Goal: Information Seeking & Learning: Learn about a topic

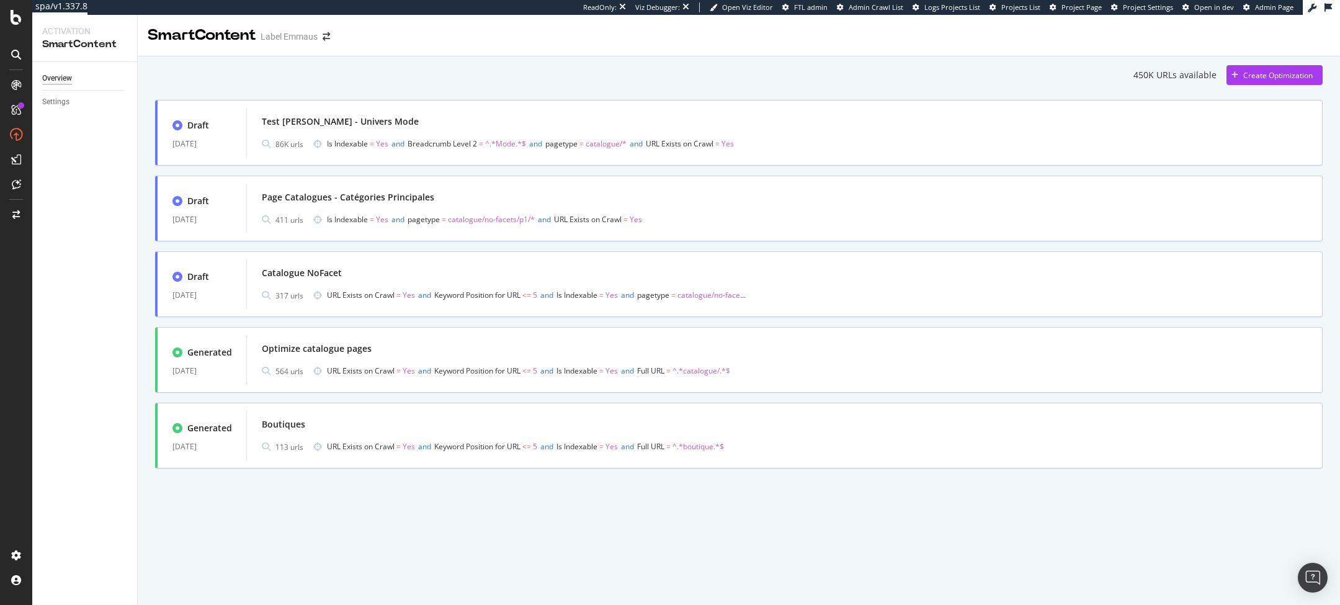
click at [1056, 74] on div "450K URLs available Create Optimization" at bounding box center [738, 75] width 1167 height 20
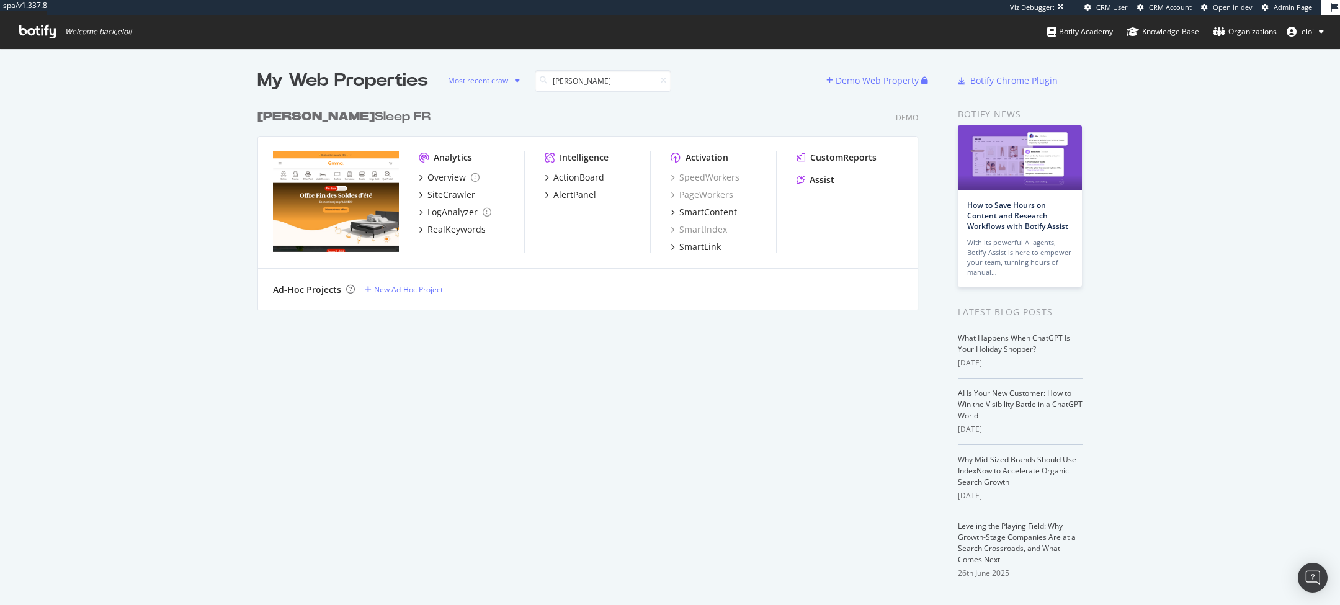
scroll to position [216, 670]
type input "emma"
click at [278, 114] on b "Emma" at bounding box center [315, 116] width 117 height 12
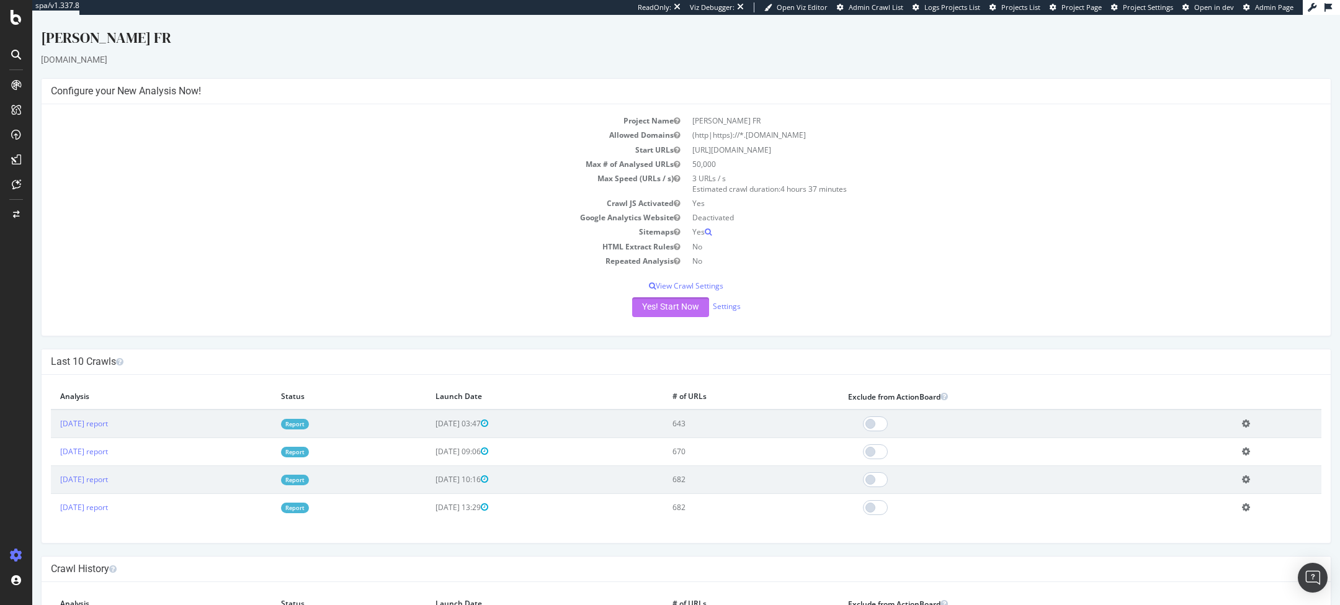
click at [660, 305] on button "Yes! Start Now" at bounding box center [670, 307] width 77 height 20
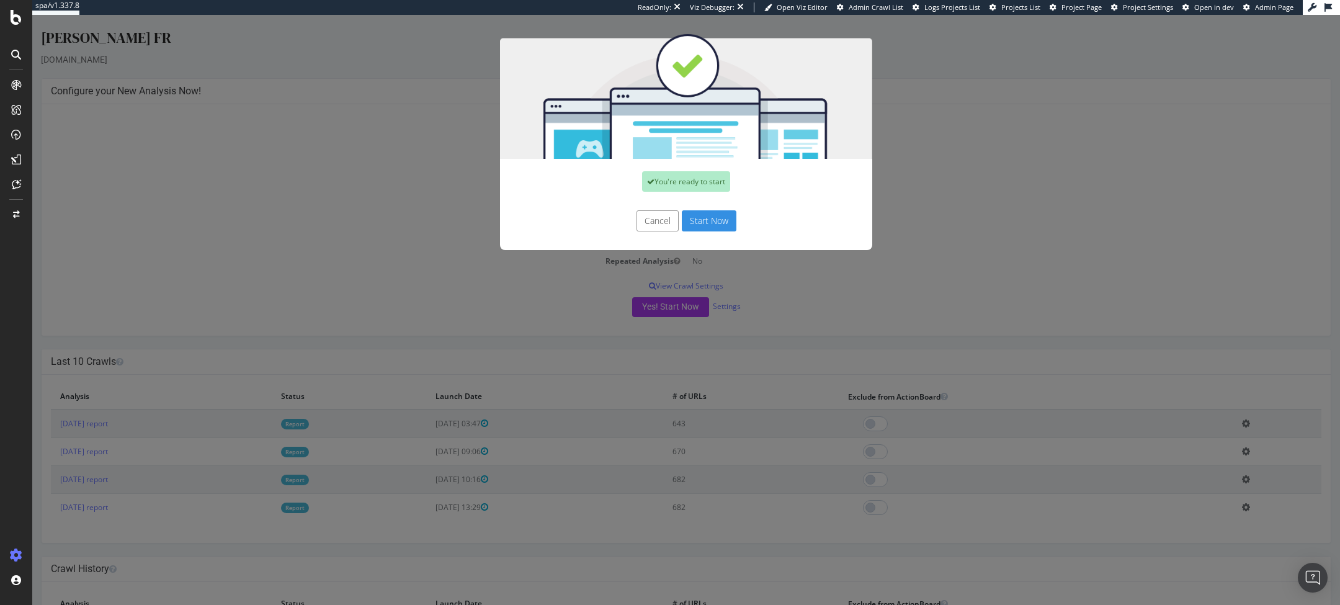
click at [698, 223] on button "Start Now" at bounding box center [709, 220] width 55 height 21
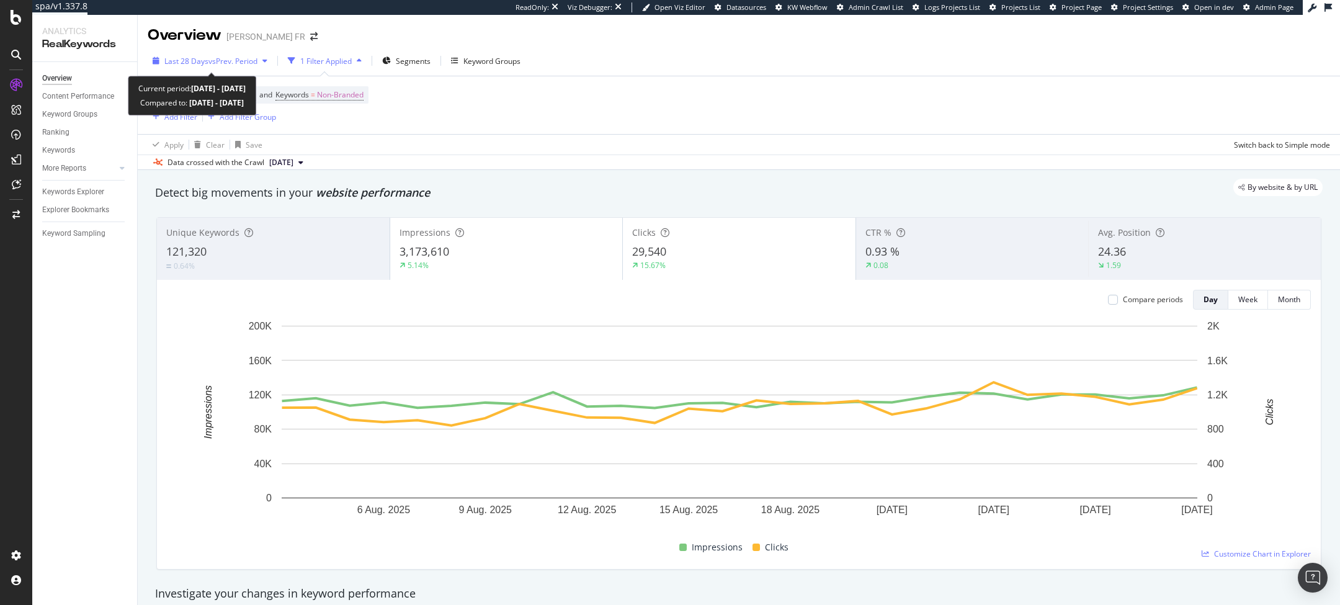
click at [215, 54] on div "Last 28 Days vs Prev. Period" at bounding box center [210, 60] width 125 height 19
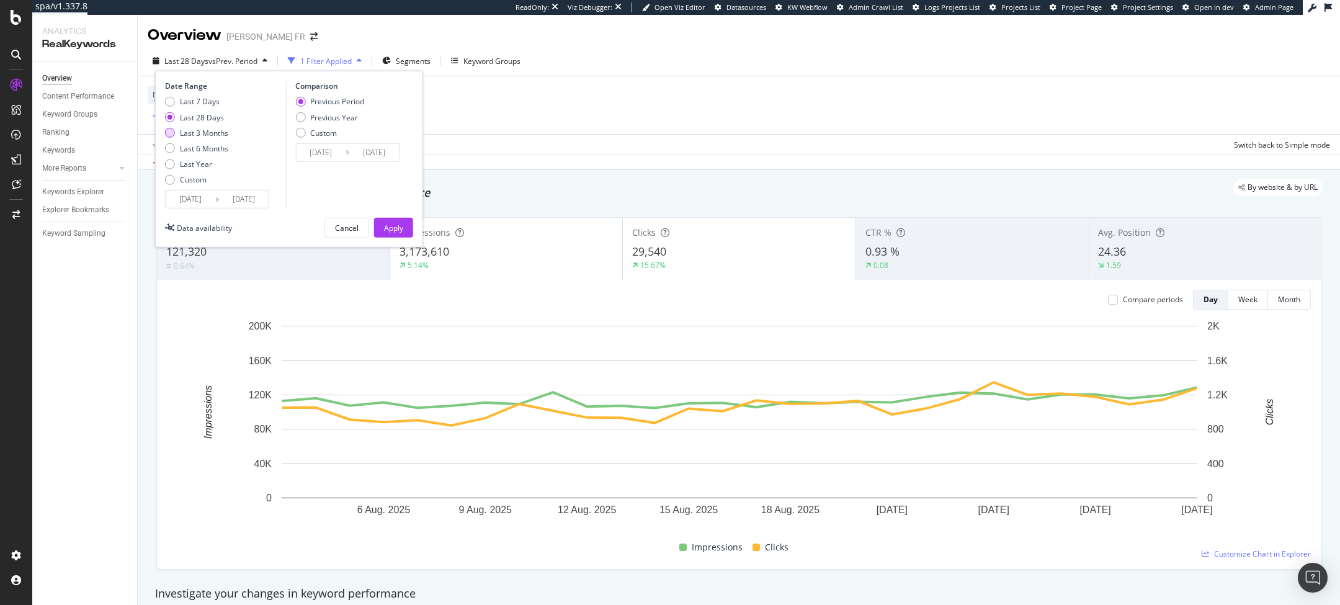
click at [195, 130] on div "Last 3 Months" at bounding box center [204, 132] width 48 height 11
type input "2025/05/31"
type input "2025/02/28"
type input "2025/05/30"
click at [205, 143] on div "Last 6 Months" at bounding box center [204, 148] width 48 height 11
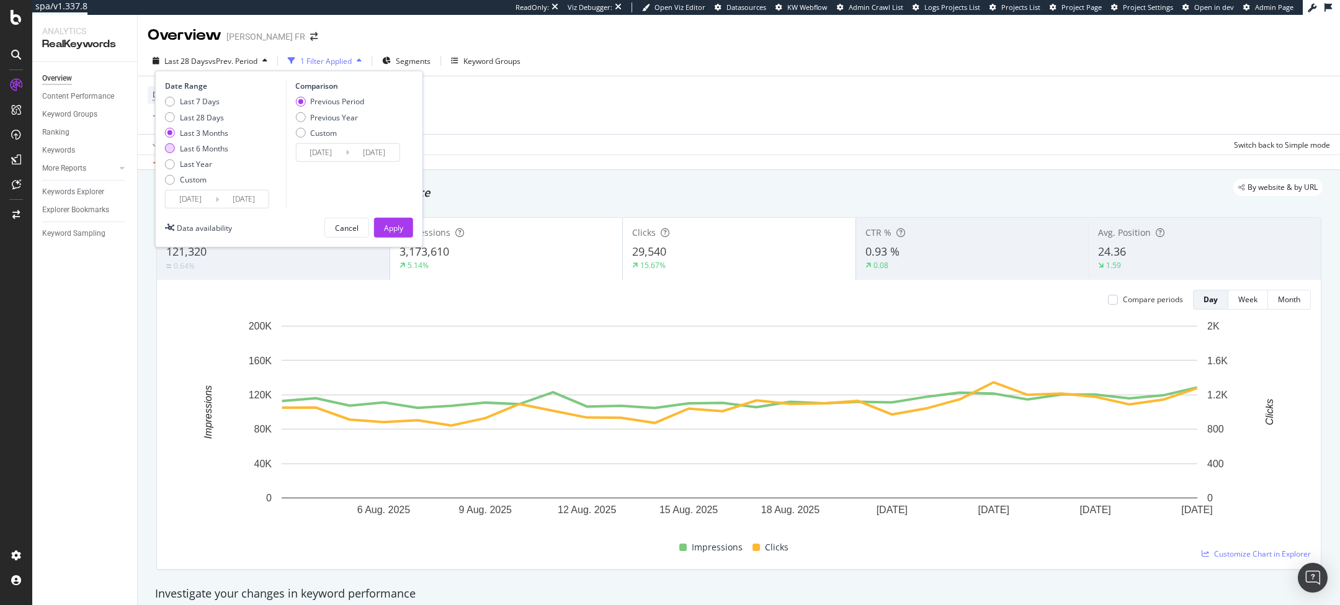
type input "2025/03/01"
type input "2024/08/29"
type input "2025/02/28"
click at [319, 118] on div "Previous Year" at bounding box center [334, 117] width 48 height 11
type input "2024/03/02"
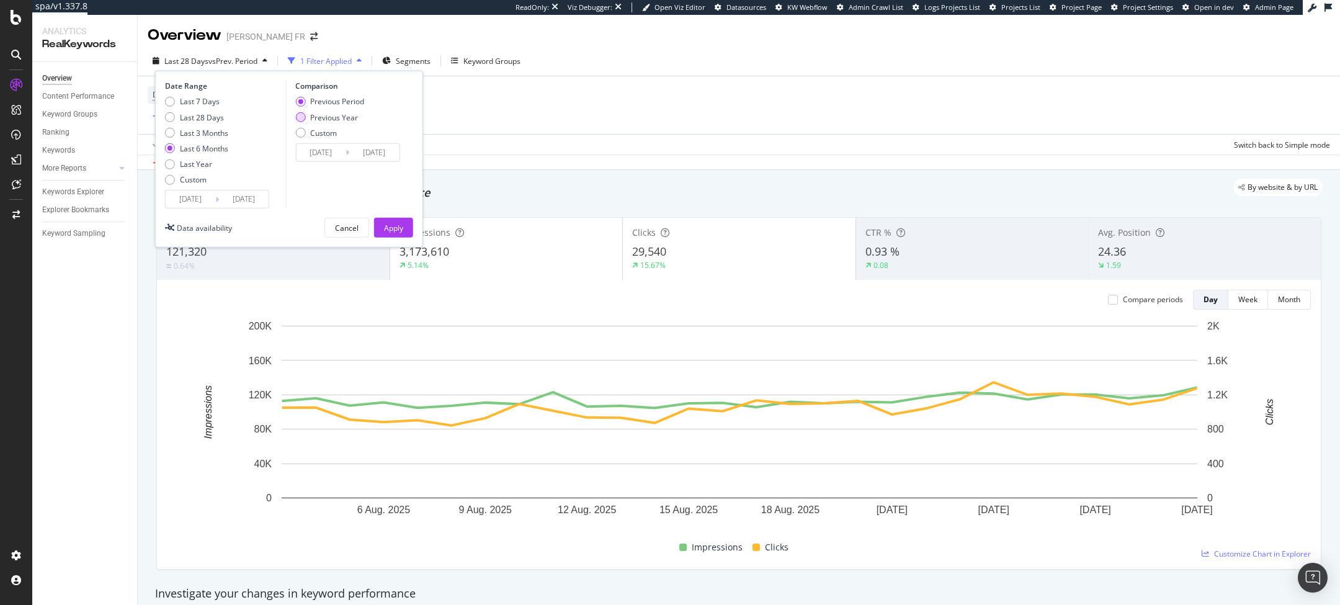
type input "2024/08/31"
click at [404, 226] on button "Apply" at bounding box center [393, 228] width 39 height 20
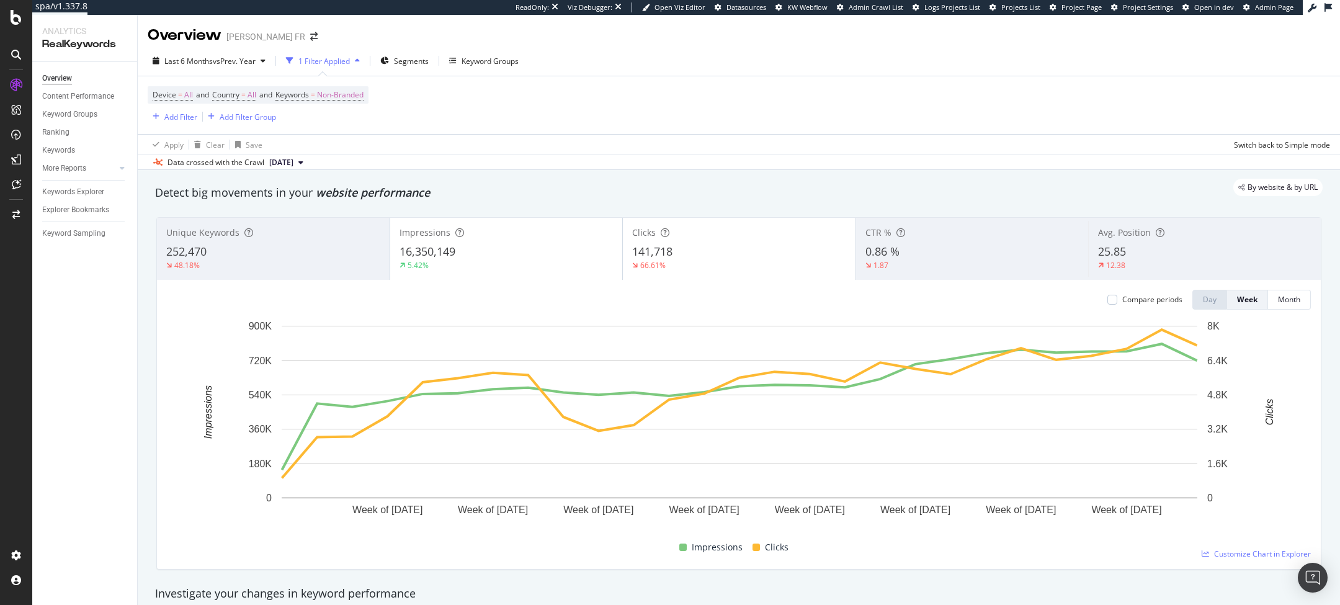
click at [548, 238] on div "Impressions" at bounding box center [506, 232] width 214 height 12
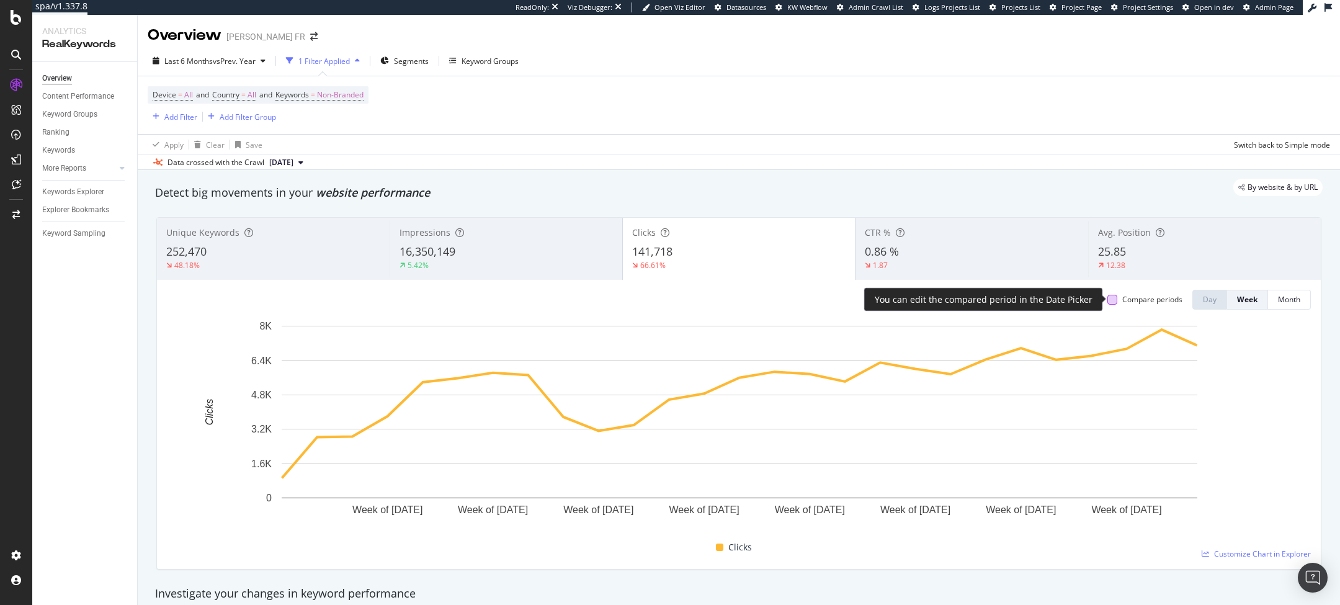
click at [892, 300] on div at bounding box center [1112, 300] width 10 height 10
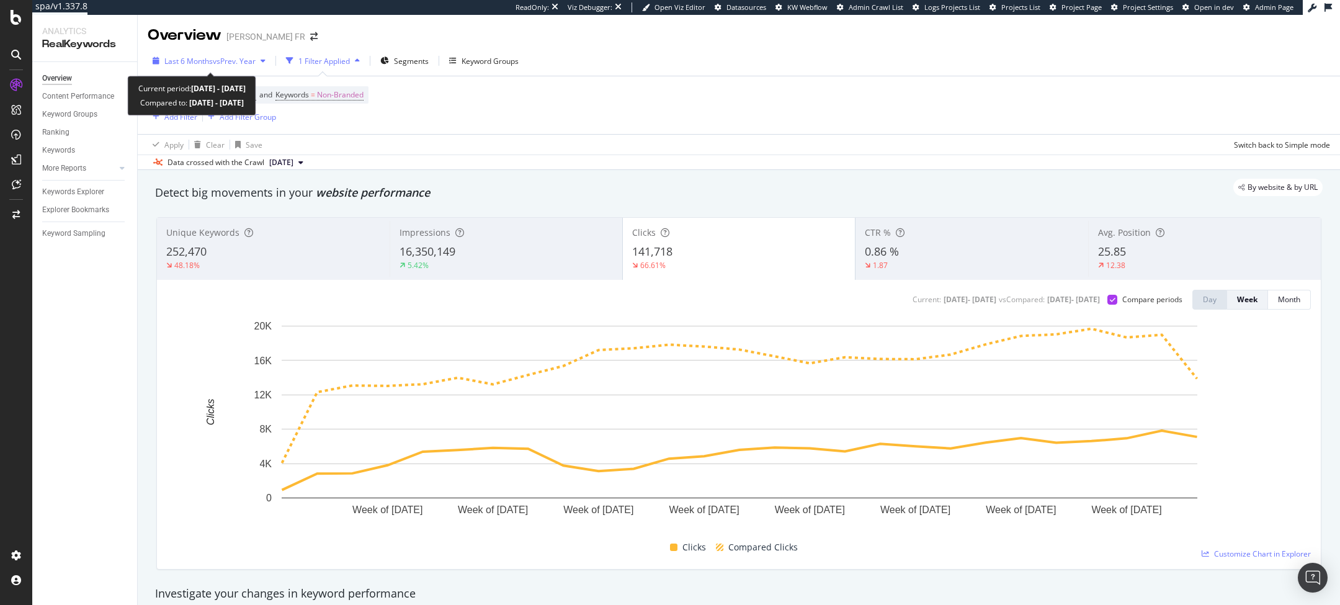
click at [227, 61] on span "vs Prev. Year" at bounding box center [234, 61] width 43 height 11
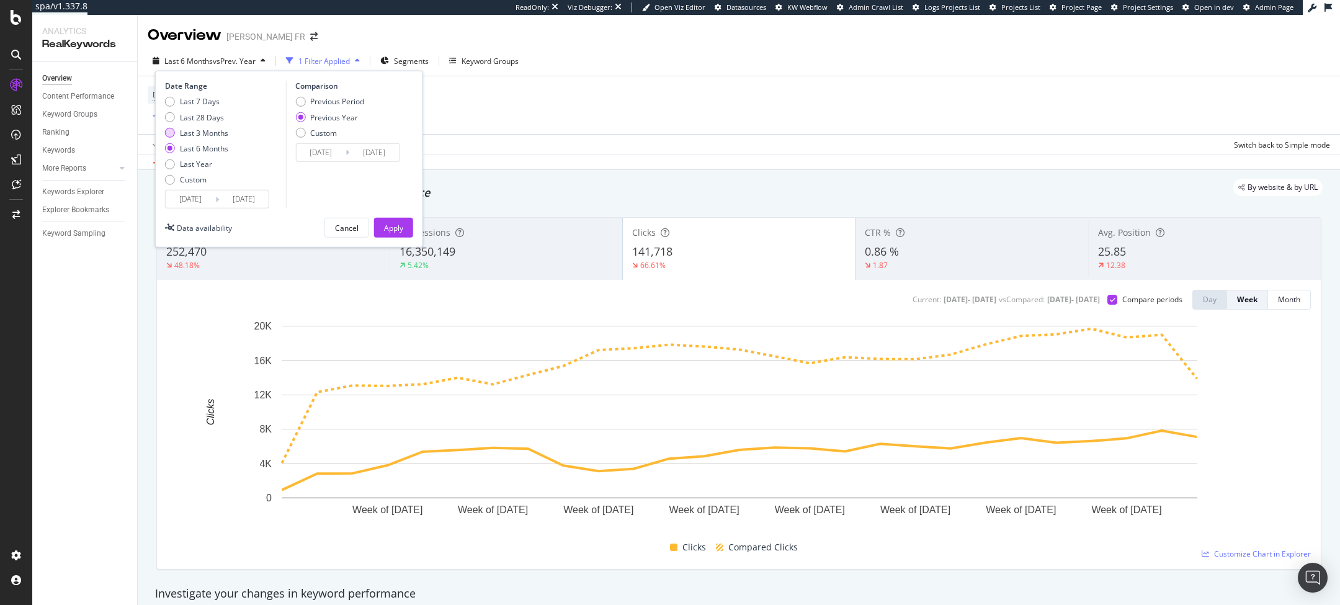
click at [194, 131] on div "Last 3 Months" at bounding box center [204, 132] width 48 height 11
type input "2025/05/31"
type input "2024/06/01"
click at [391, 223] on div "Apply" at bounding box center [393, 227] width 19 height 11
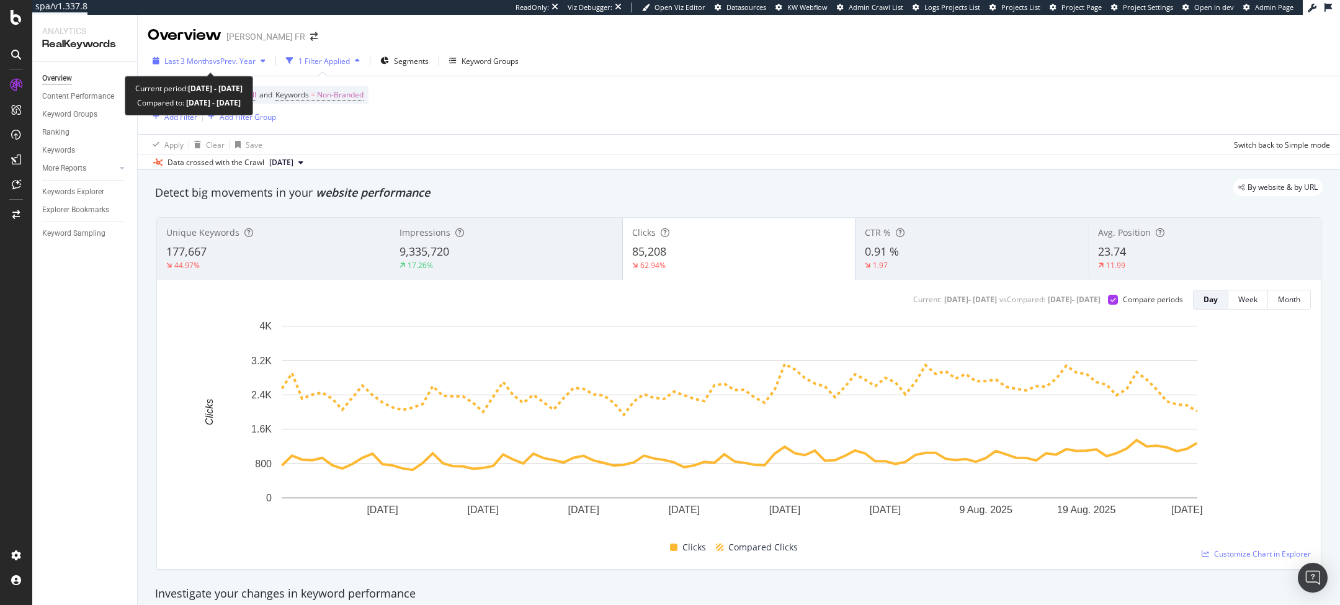
click at [198, 63] on span "Last 3 Months" at bounding box center [188, 61] width 48 height 11
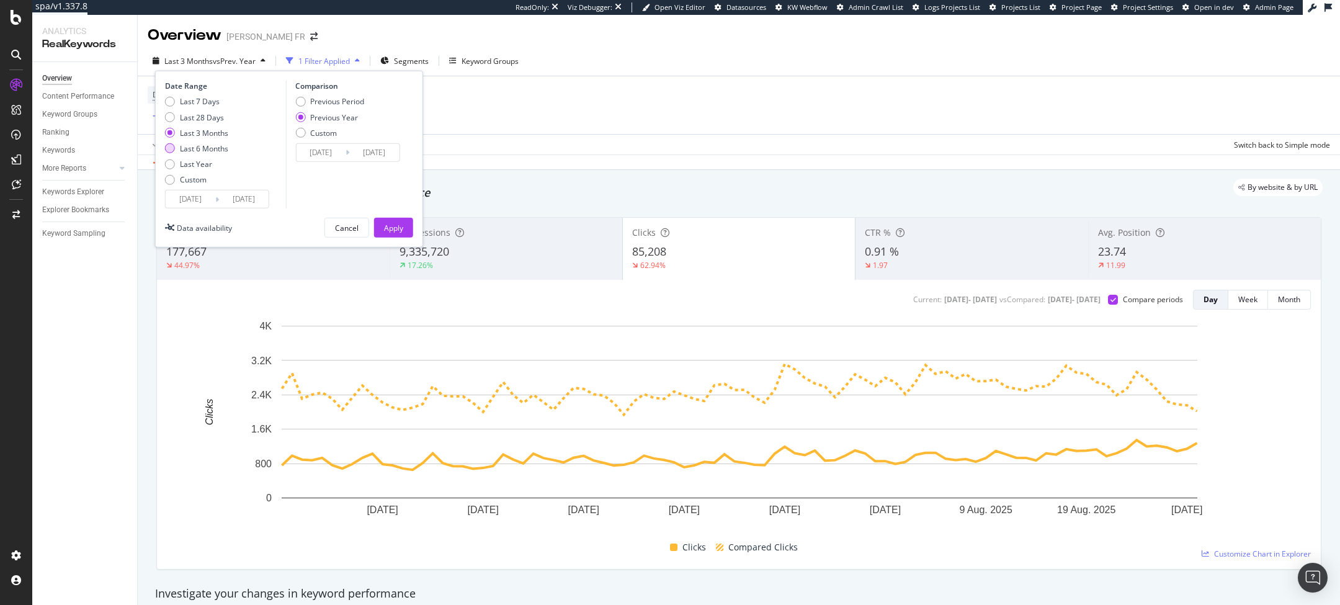
click at [184, 144] on div "Last 6 Months" at bounding box center [204, 148] width 48 height 11
type input "2025/03/01"
type input "2024/03/02"
click at [396, 235] on div "Apply" at bounding box center [393, 227] width 19 height 19
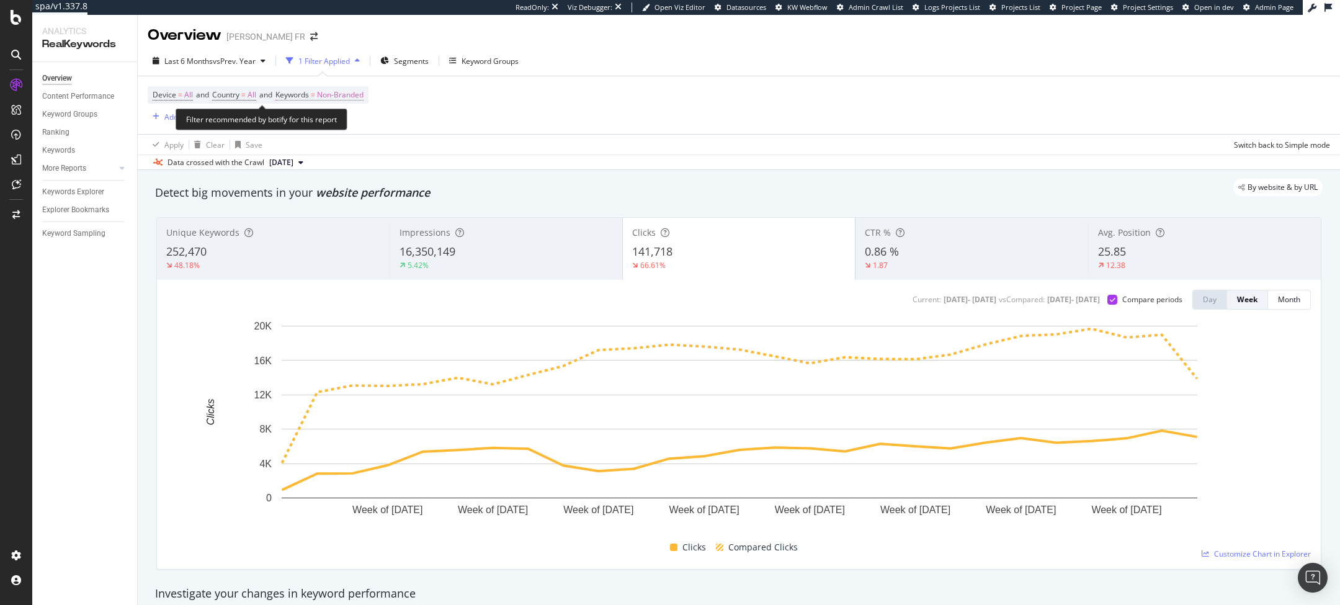
click at [360, 103] on span "Non-Branded" at bounding box center [340, 94] width 47 height 17
click at [340, 118] on div "Non-Branded" at bounding box center [326, 124] width 66 height 19
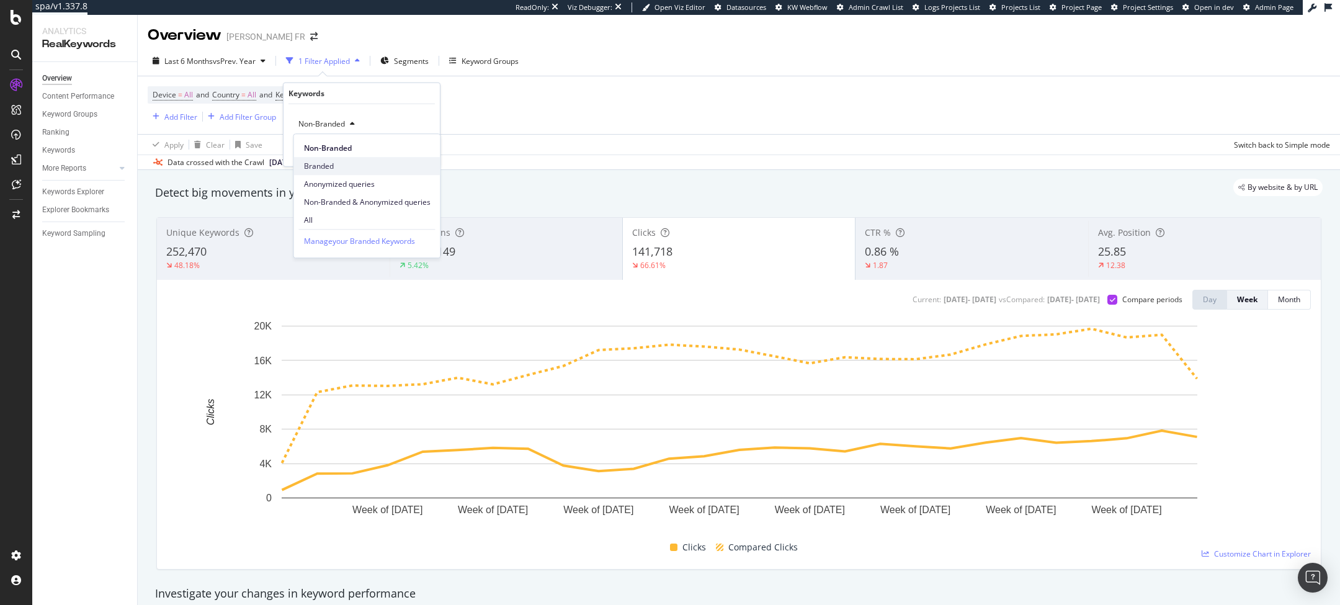
click at [339, 168] on span "Branded" at bounding box center [367, 166] width 127 height 11
click at [411, 149] on div "Apply" at bounding box center [420, 149] width 19 height 11
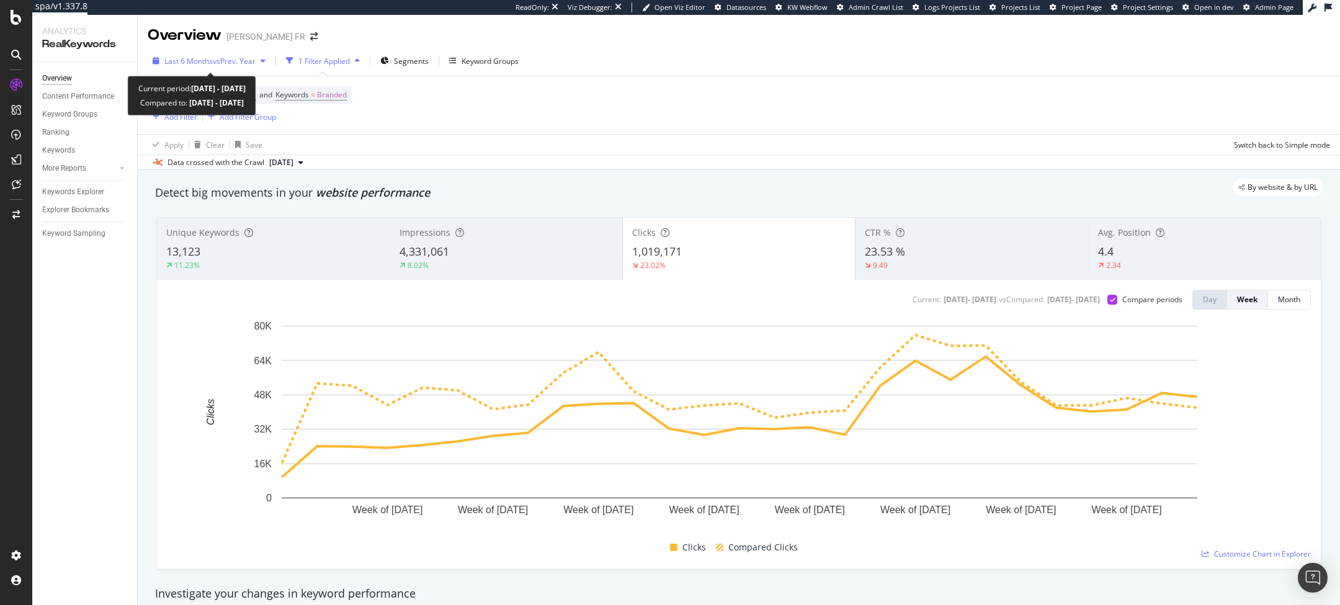
click at [226, 63] on span "vs Prev. Year" at bounding box center [234, 61] width 43 height 11
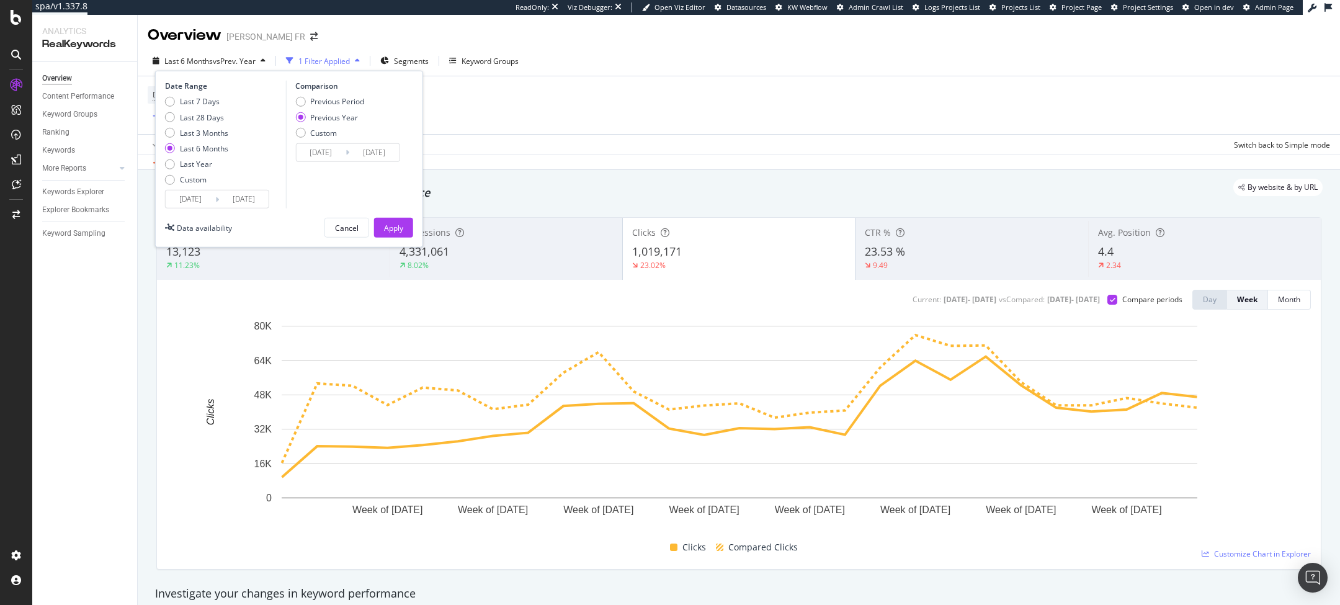
click at [199, 140] on div "Last 7 Days Last 28 Days Last 3 Months Last 6 Months Last Year Custom" at bounding box center [196, 143] width 63 height 94
click at [203, 134] on div "Last 3 Months" at bounding box center [204, 132] width 48 height 11
type input "2025/05/31"
type input "2024/06/01"
click at [385, 234] on div "Apply" at bounding box center [393, 227] width 19 height 19
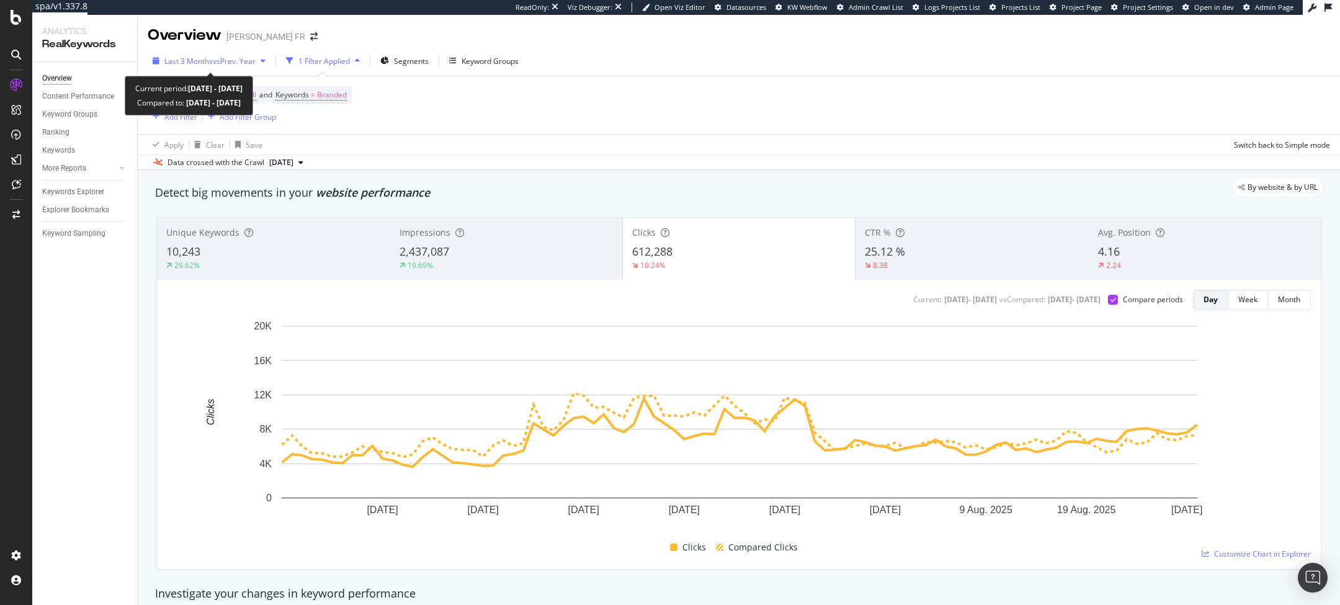
click at [225, 56] on span "vs Prev. Year" at bounding box center [234, 61] width 43 height 11
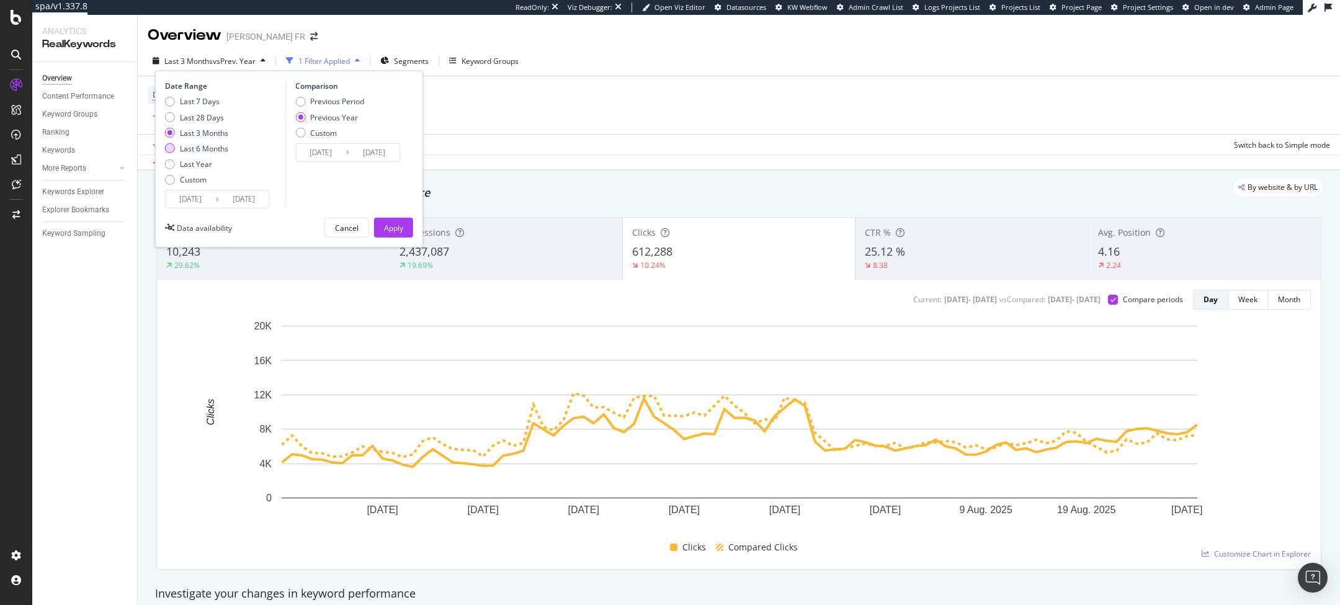
click at [195, 145] on div "Last 6 Months" at bounding box center [204, 148] width 48 height 11
type input "2025/03/01"
type input "2024/03/02"
drag, startPoint x: 381, startPoint y: 220, endPoint x: 385, endPoint y: 116, distance: 104.3
click at [381, 220] on button "Apply" at bounding box center [393, 228] width 39 height 20
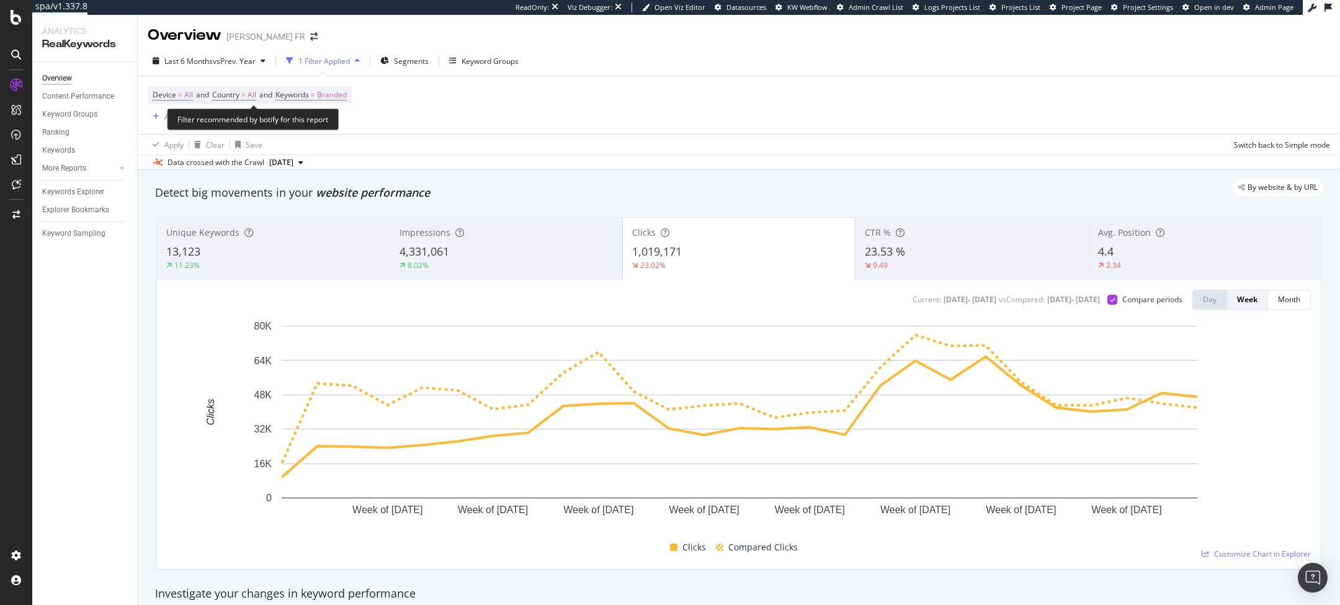
click at [303, 100] on span "Device = All and Country = All and Keywords = Branded" at bounding box center [250, 94] width 194 height 17
click at [309, 96] on span "Keywords" at bounding box center [291, 94] width 33 height 11
click at [311, 123] on span "Branded" at bounding box center [310, 123] width 35 height 11
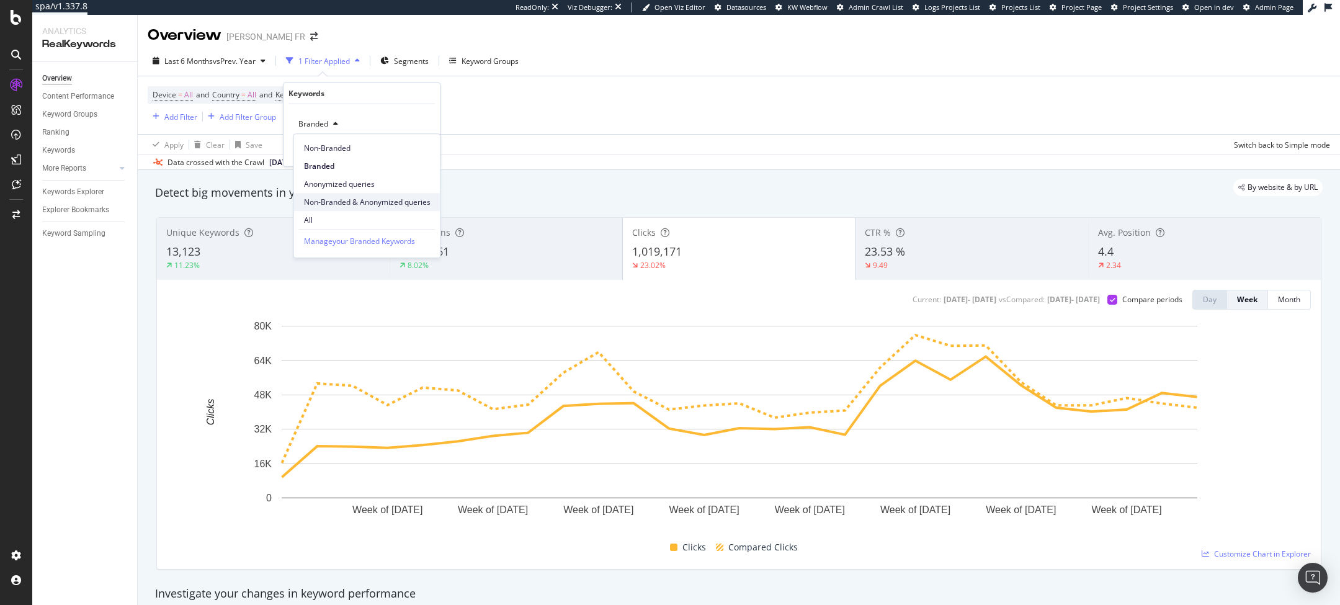
click at [329, 194] on div "Non-Branded & Anonymized queries" at bounding box center [367, 202] width 146 height 18
click at [417, 148] on div "button" at bounding box center [412, 149] width 17 height 7
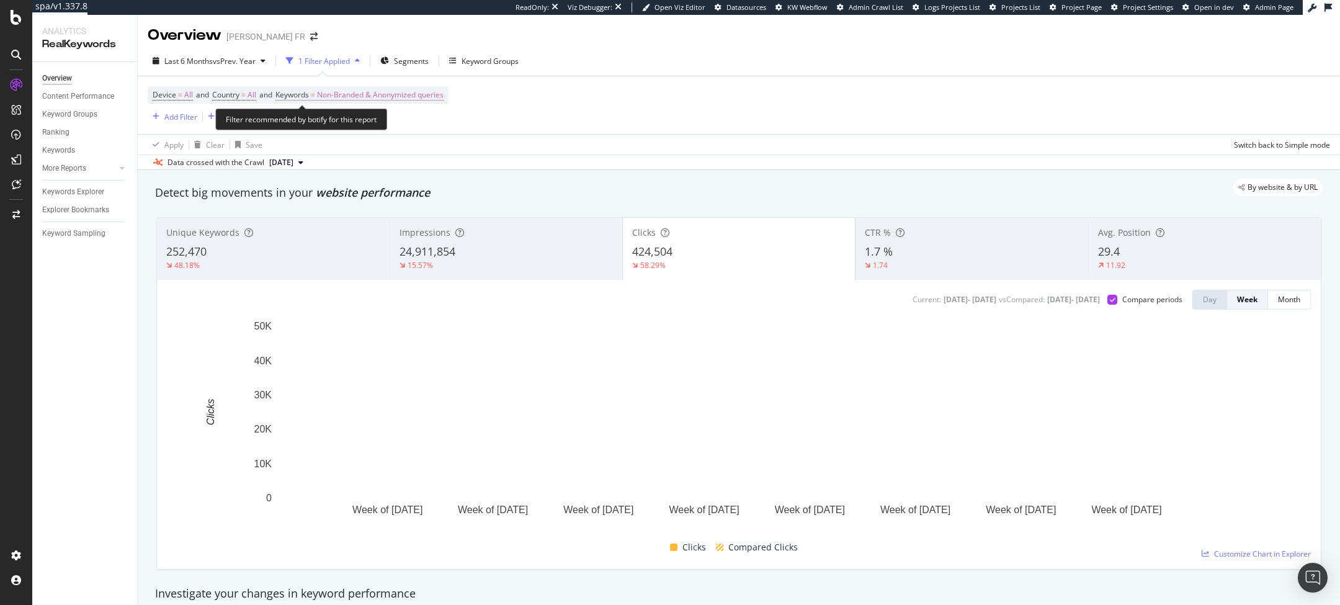
click at [416, 88] on span "Non-Branded & Anonymized queries" at bounding box center [380, 94] width 127 height 17
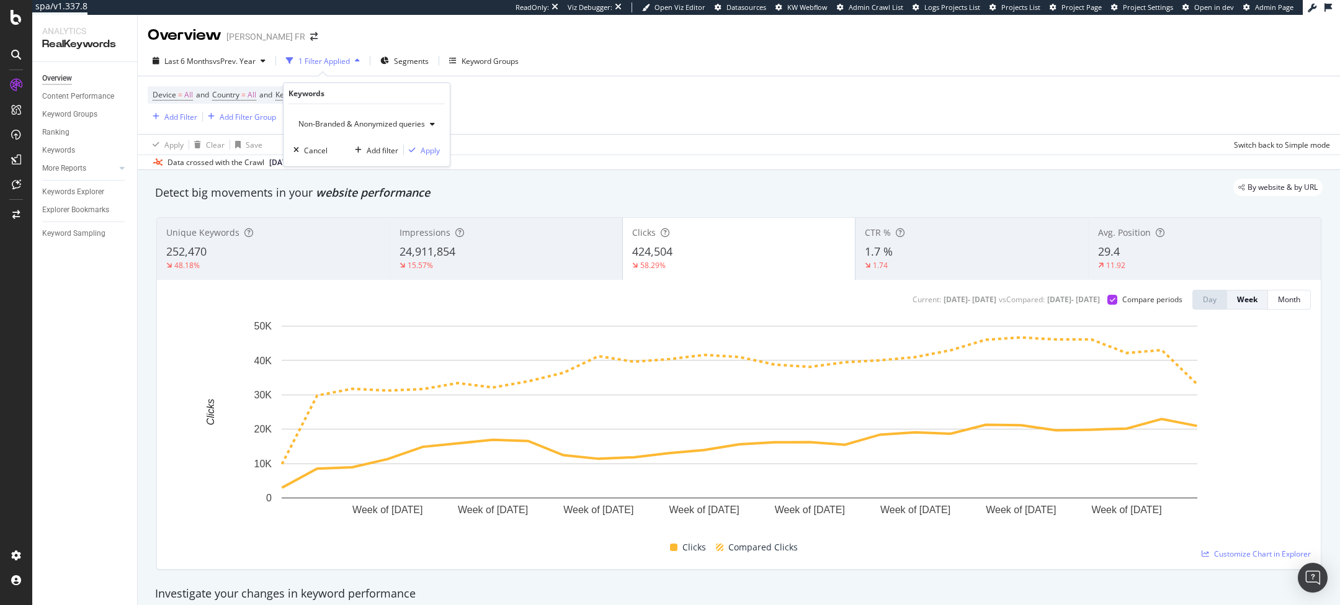
click at [357, 118] on span "Non-Branded & Anonymized queries" at bounding box center [358, 123] width 131 height 11
click at [322, 218] on span "All" at bounding box center [369, 220] width 130 height 11
click at [428, 151] on div "Apply" at bounding box center [420, 149] width 19 height 11
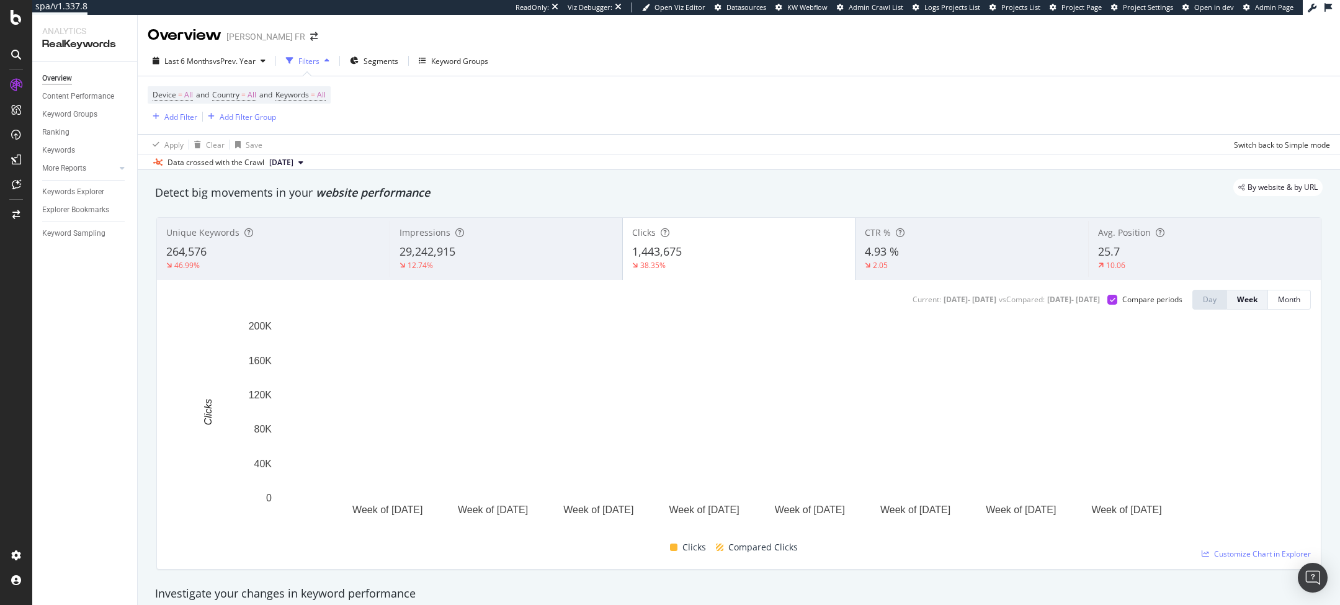
drag, startPoint x: 354, startPoint y: 150, endPoint x: 295, endPoint y: 124, distance: 64.4
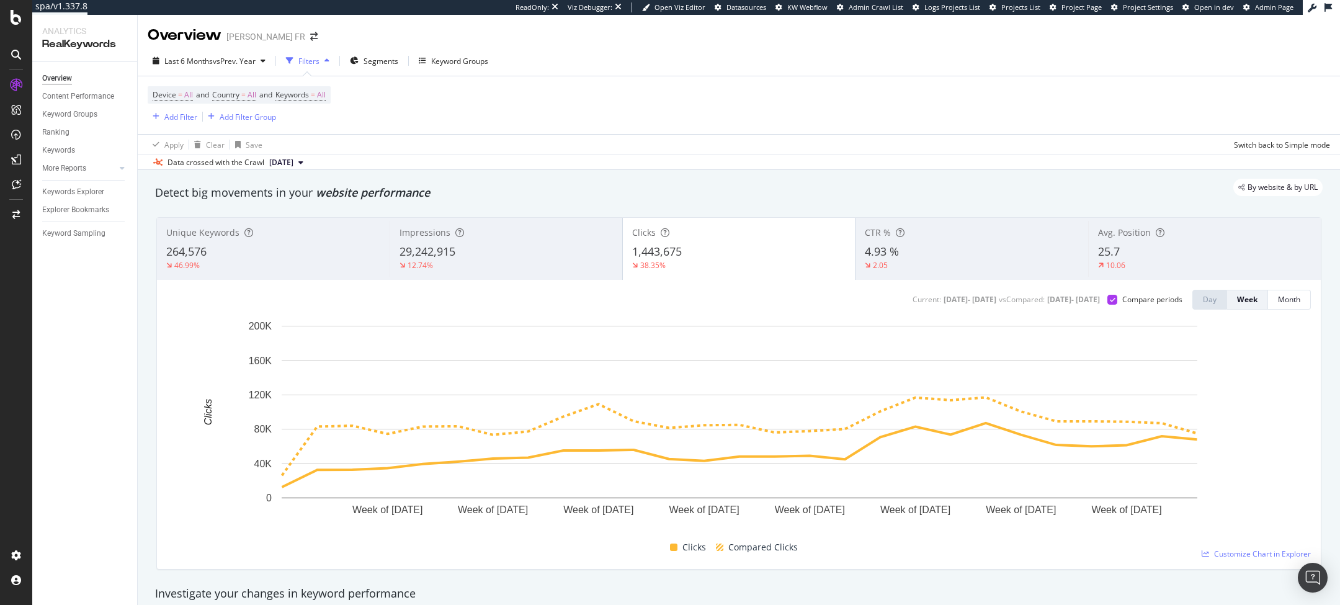
click at [348, 150] on div "Apply Clear Save Switch back to Simple mode" at bounding box center [739, 144] width 1202 height 20
click at [232, 64] on span "vs Prev. Year" at bounding box center [234, 61] width 43 height 11
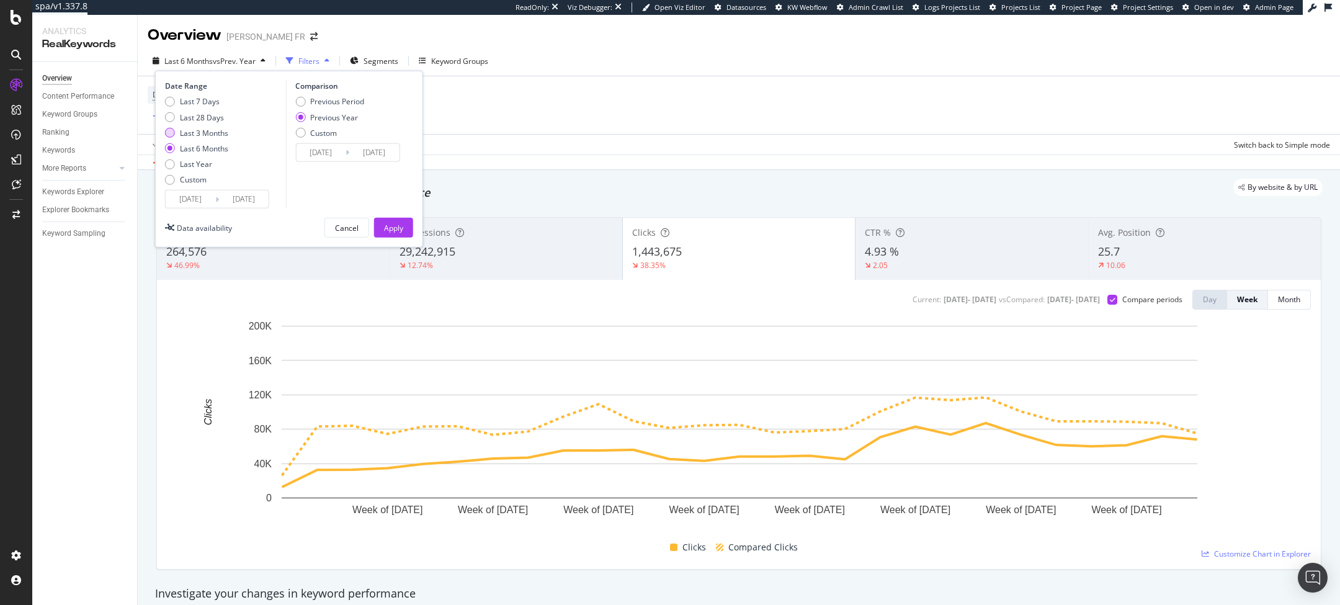
click at [199, 127] on div "Last 3 Months" at bounding box center [204, 132] width 48 height 11
type input "2025/05/31"
type input "2024/06/01"
click at [401, 243] on div "Date Range Last 7 Days Last 28 Days Last 3 Months Last 6 Months Last Year Custo…" at bounding box center [289, 159] width 268 height 177
click at [401, 235] on div "Apply" at bounding box center [393, 227] width 19 height 19
